Goal: Browse casually

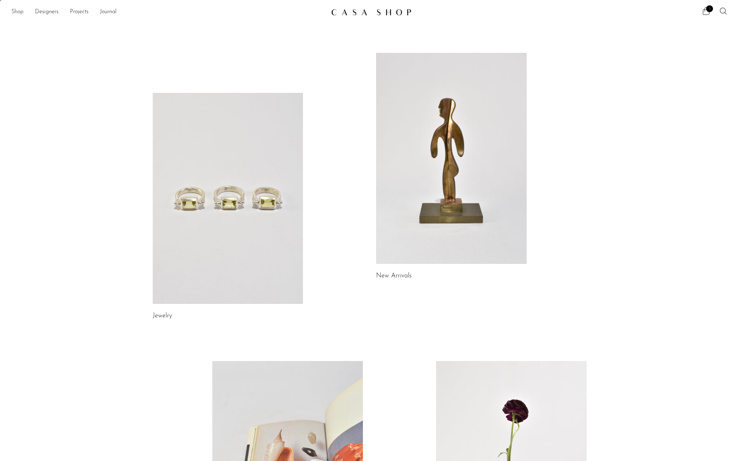
click at [21, 13] on link "Shop" at bounding box center [17, 11] width 12 height 9
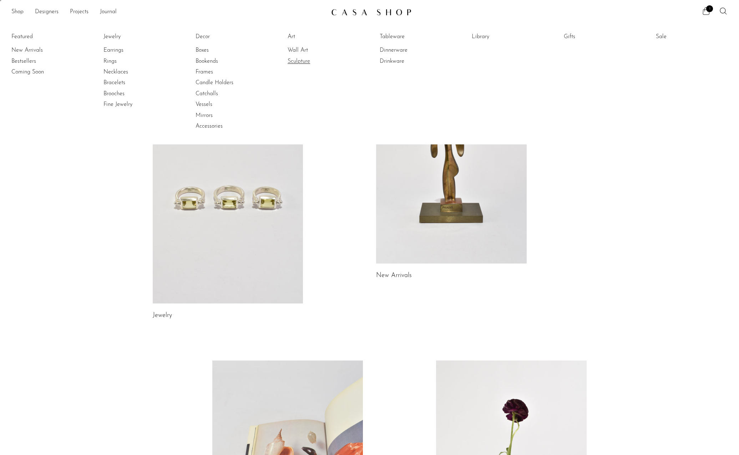
click at [306, 61] on link "Sculpture" at bounding box center [315, 61] width 54 height 8
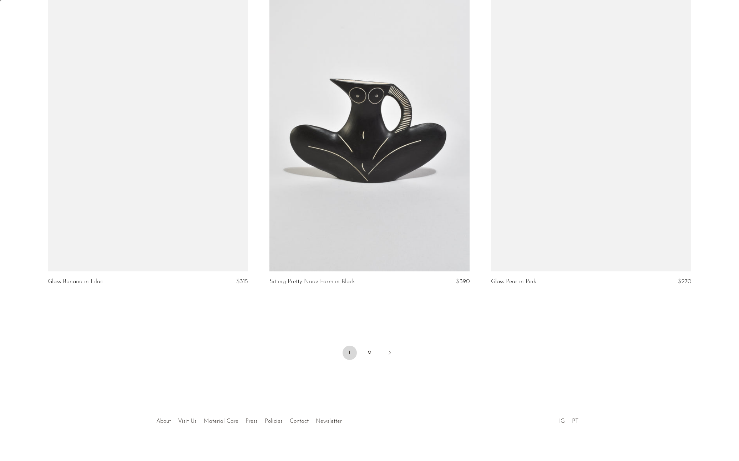
scroll to position [3540, 0]
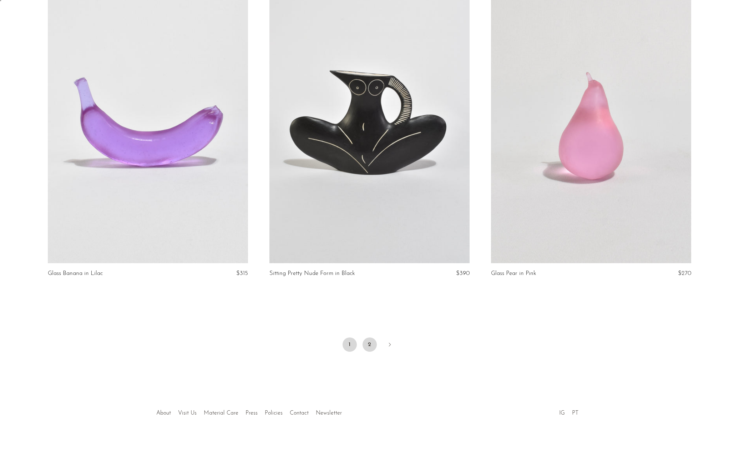
click at [370, 344] on link "2" at bounding box center [370, 344] width 14 height 14
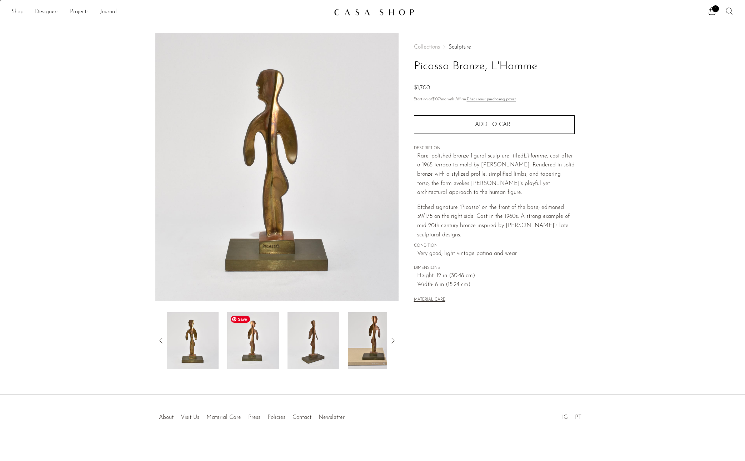
click at [257, 335] on img at bounding box center [253, 340] width 52 height 57
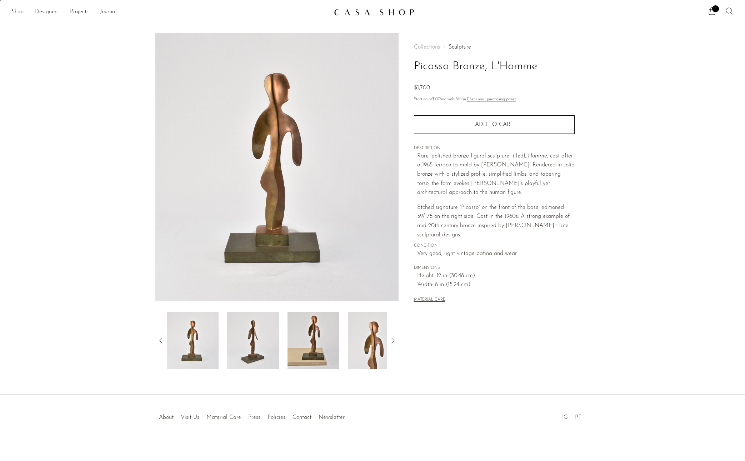
click at [288, 376] on div "Picasso Bronze, L'Homme $1,700" at bounding box center [372, 214] width 745 height 362
click at [322, 356] on img at bounding box center [313, 340] width 52 height 57
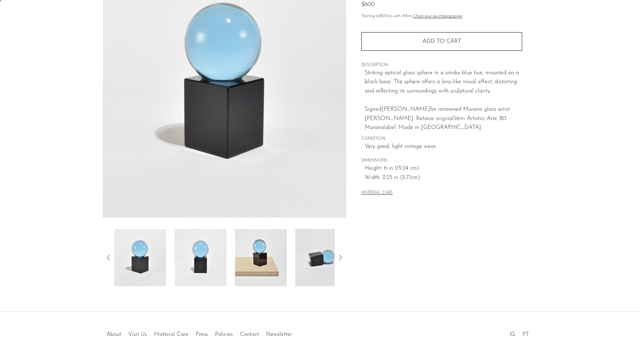
scroll to position [70, 0]
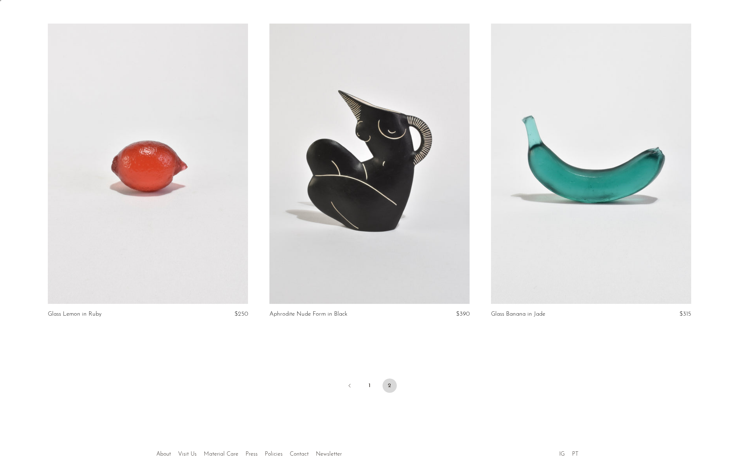
scroll to position [83, 0]
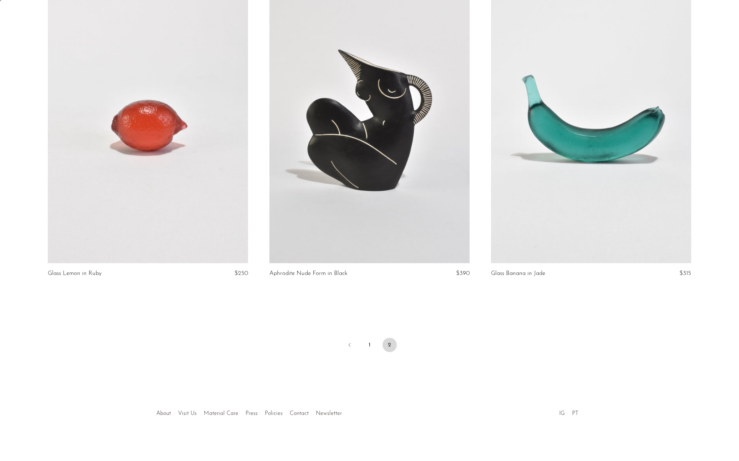
click at [147, 174] on link at bounding box center [148, 123] width 200 height 281
